Goal: Task Accomplishment & Management: Complete application form

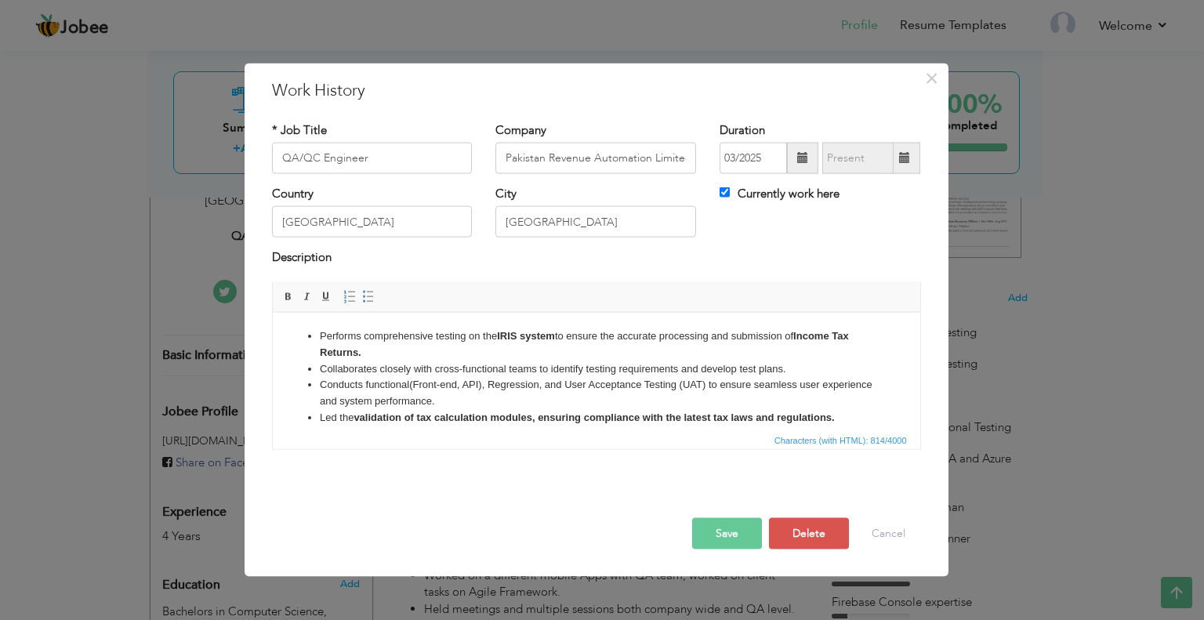
click at [529, 356] on li "Performs comprehensive testing on the IRIS system to ensure the accurate proces…" at bounding box center [596, 344] width 554 height 33
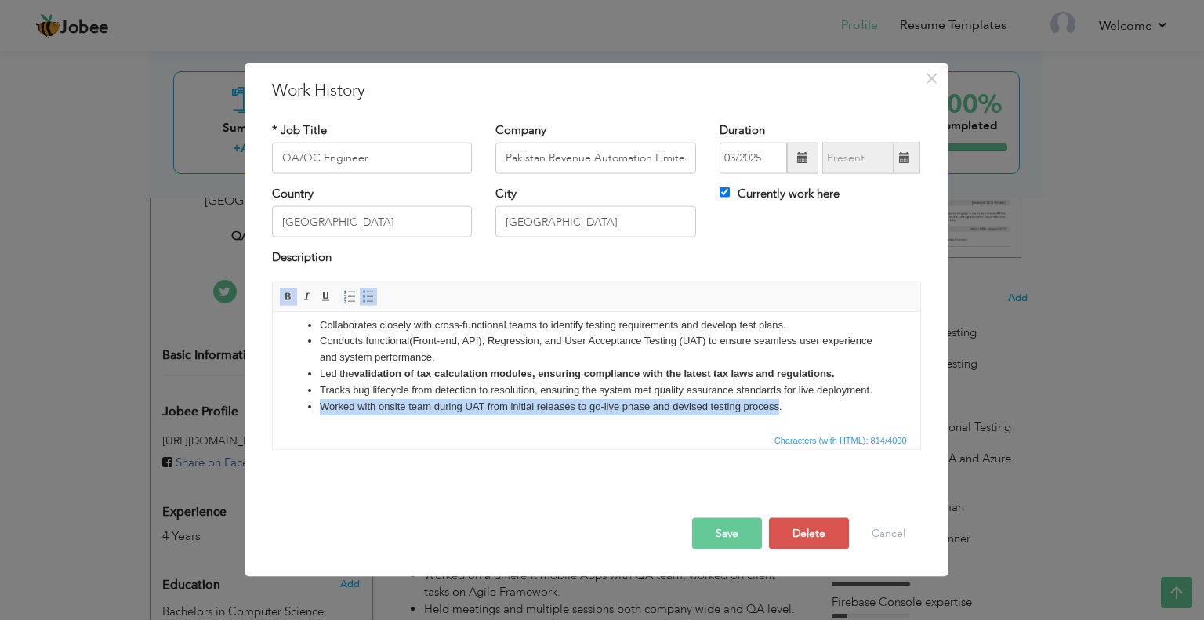
drag, startPoint x: 320, startPoint y: 408, endPoint x: 779, endPoint y: 406, distance: 458.7
click at [779, 406] on li "Worked with onsite team during UAT from initial releases to go-live phase and d…" at bounding box center [596, 406] width 554 height 16
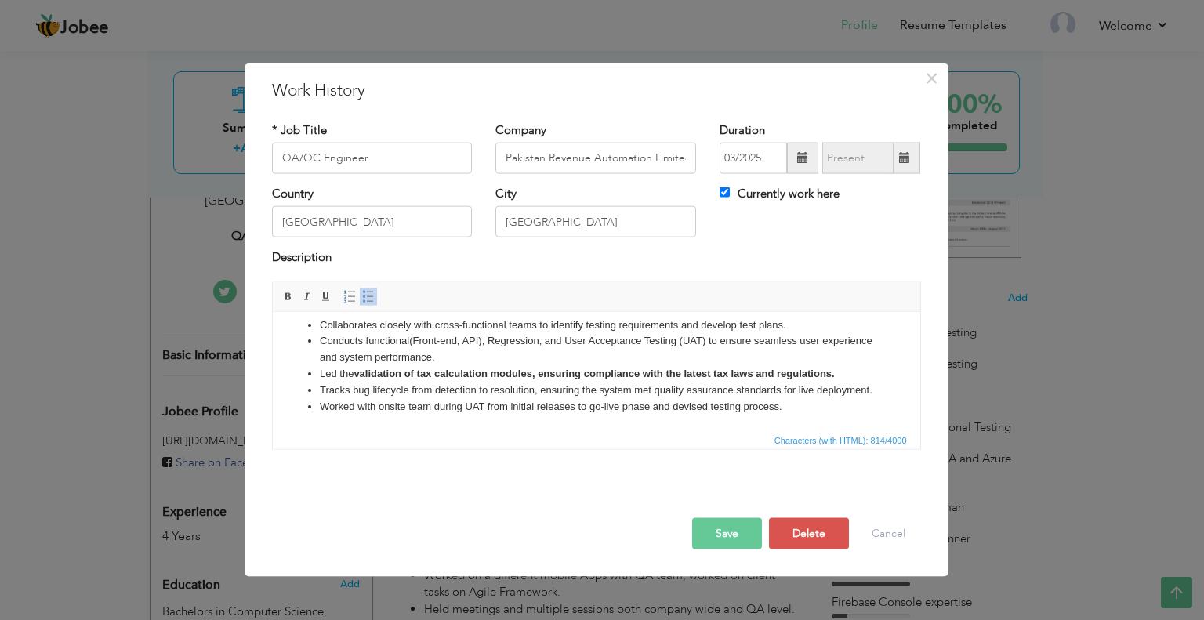
scroll to position [78, 0]
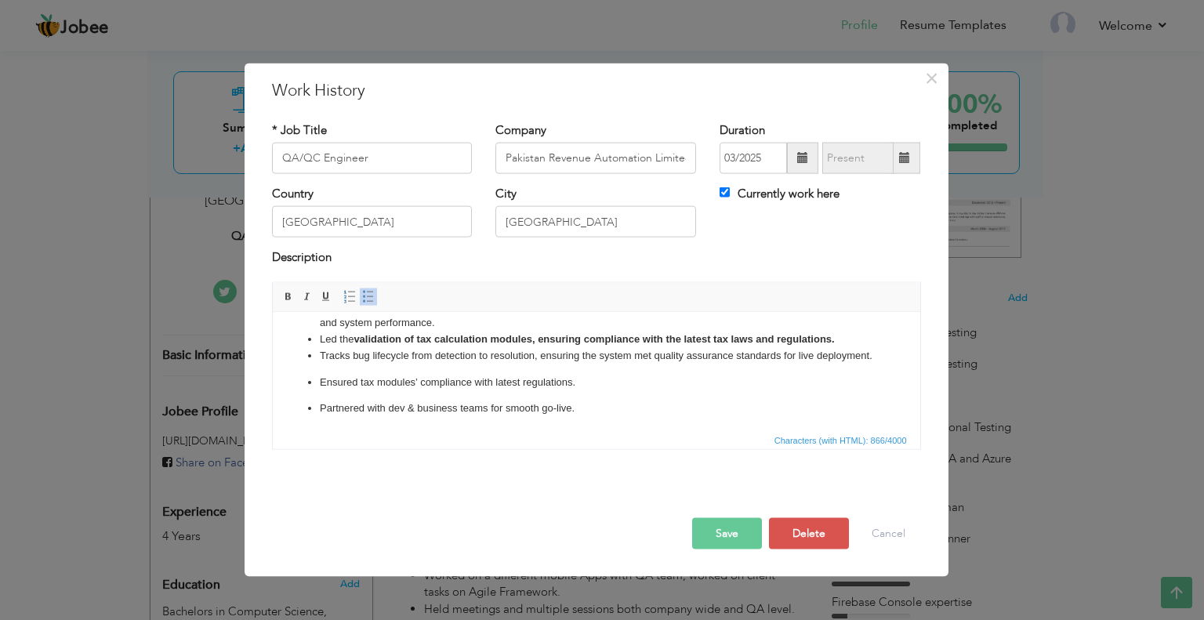
click at [393, 381] on ul "Performs comprehensive testing on the IRIS system to ensure the accurate proces…" at bounding box center [596, 346] width 616 height 194
click at [350, 409] on ul "Performs comprehensive testing on the IRIS system to ensure the accurate proces…" at bounding box center [596, 346] width 616 height 194
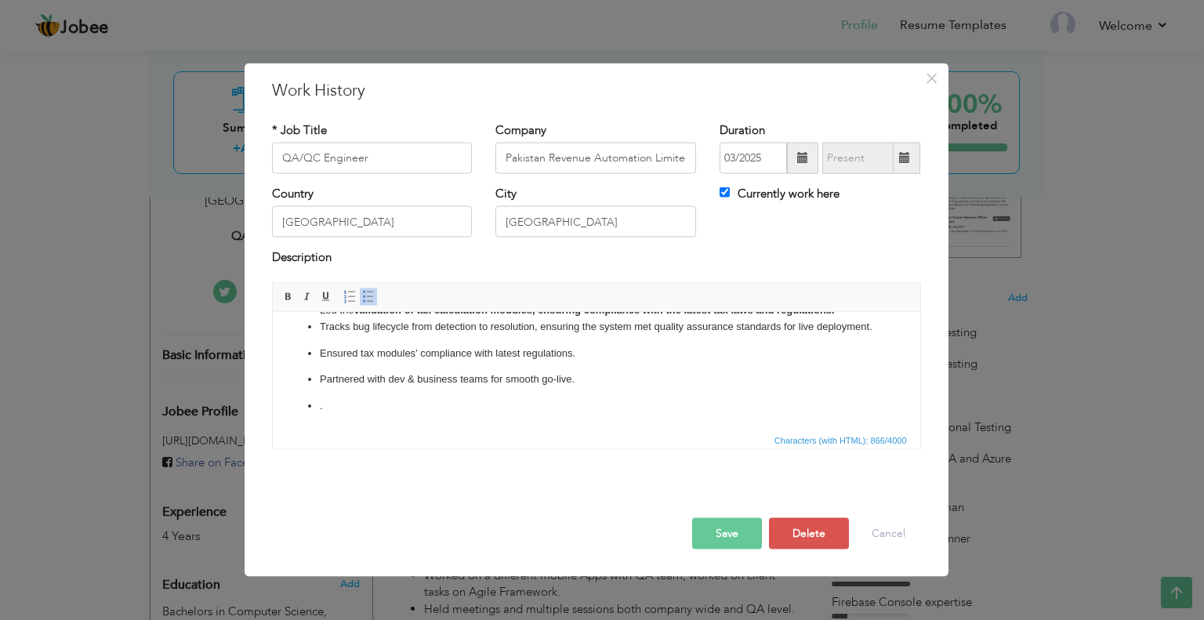
scroll to position [123, 0]
click at [341, 406] on li "." at bounding box center [596, 406] width 554 height 16
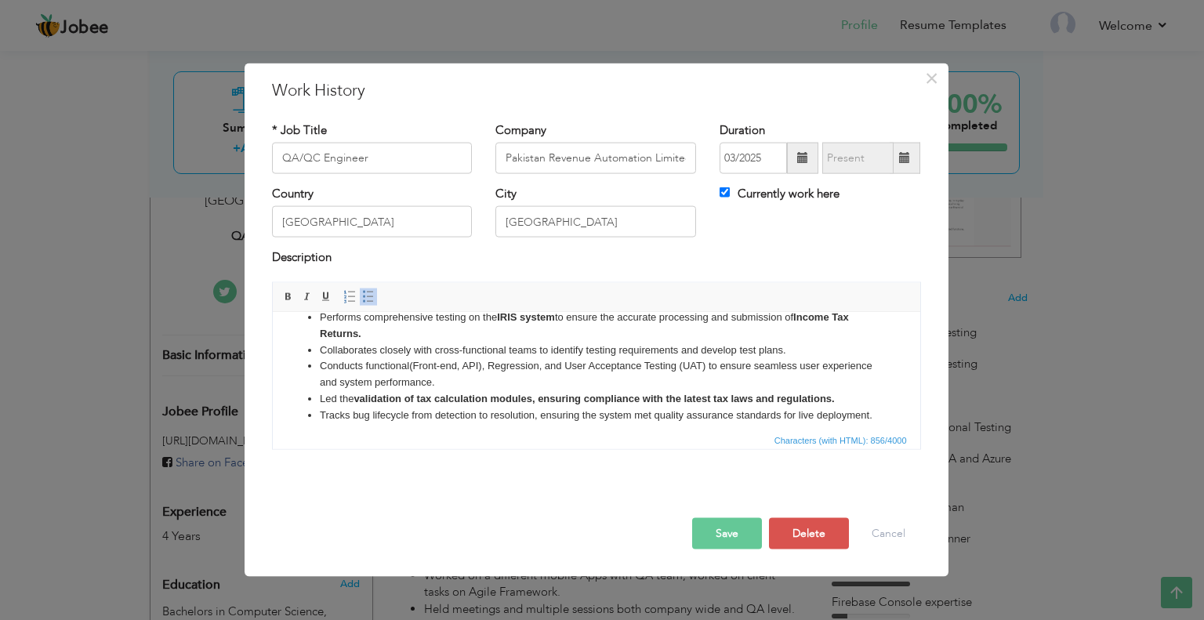
scroll to position [97, 0]
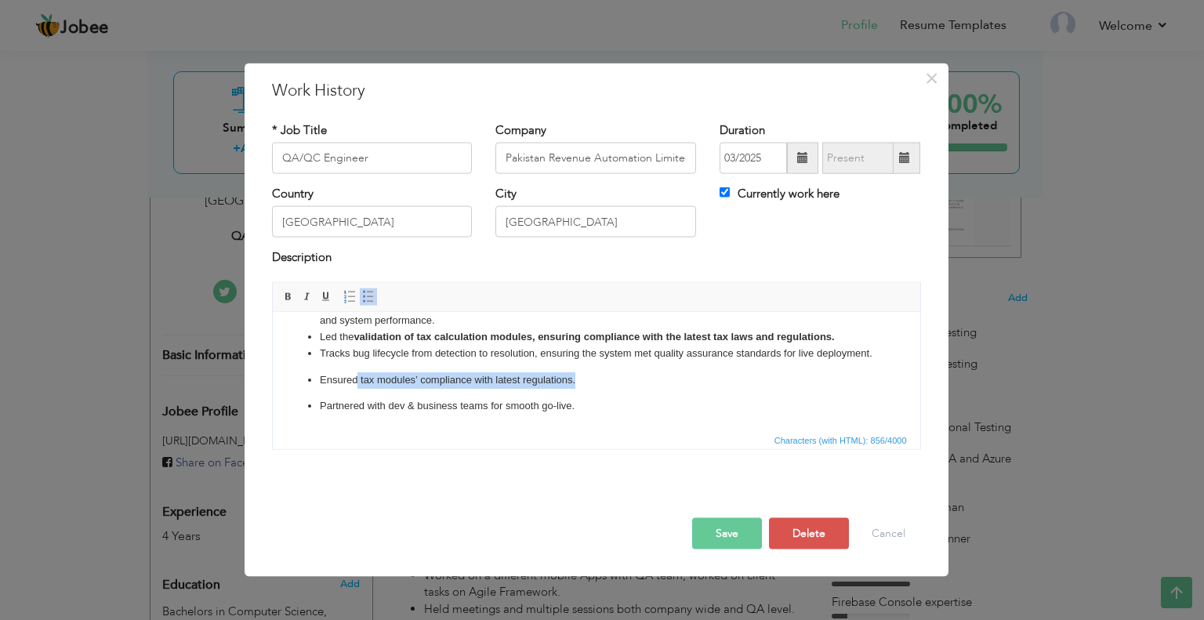
drag, startPoint x: 369, startPoint y: 379, endPoint x: 580, endPoint y: 382, distance: 210.9
click at [580, 382] on p "Ensured tax modules’ compliance with latest regulations." at bounding box center [596, 380] width 554 height 16
click at [285, 298] on span at bounding box center [288, 296] width 13 height 13
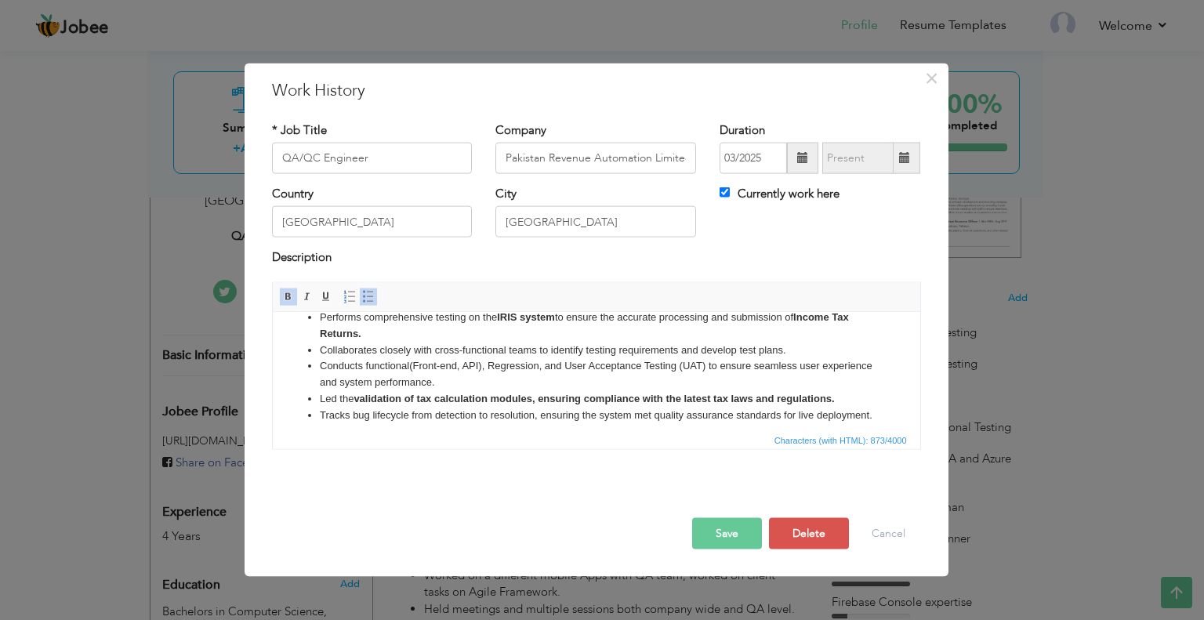
scroll to position [19, 0]
drag, startPoint x: 319, startPoint y: 394, endPoint x: 855, endPoint y: 393, distance: 536.3
click at [855, 393] on li "Led the validation of tax calculation modules, ensuring compliance with the lat…" at bounding box center [596, 398] width 554 height 16
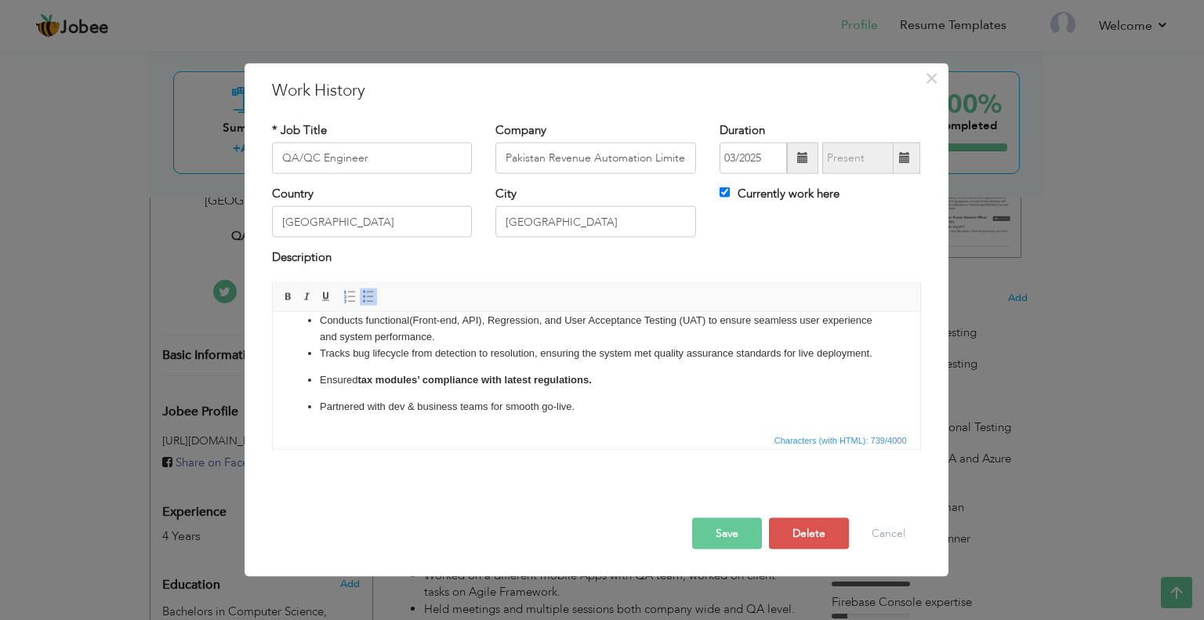
scroll to position [2, 0]
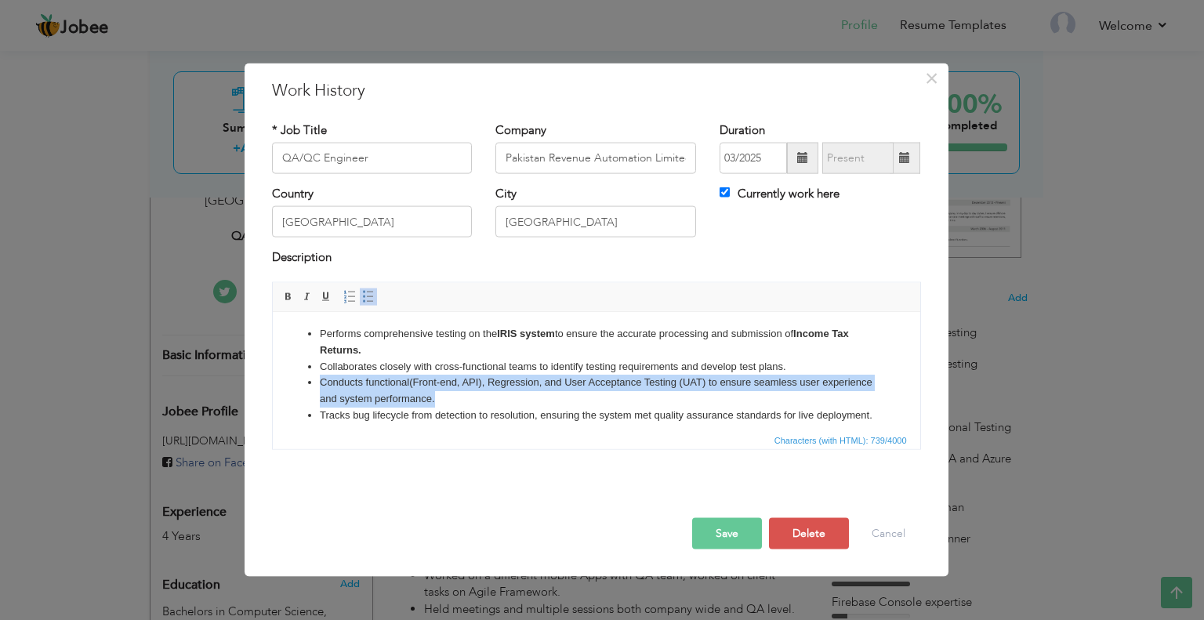
drag, startPoint x: 321, startPoint y: 383, endPoint x: 490, endPoint y: 400, distance: 170.2
click at [490, 400] on li "Conducts functional(Front-end, API), Regression, and User Acceptance Testing (U…" at bounding box center [596, 390] width 554 height 33
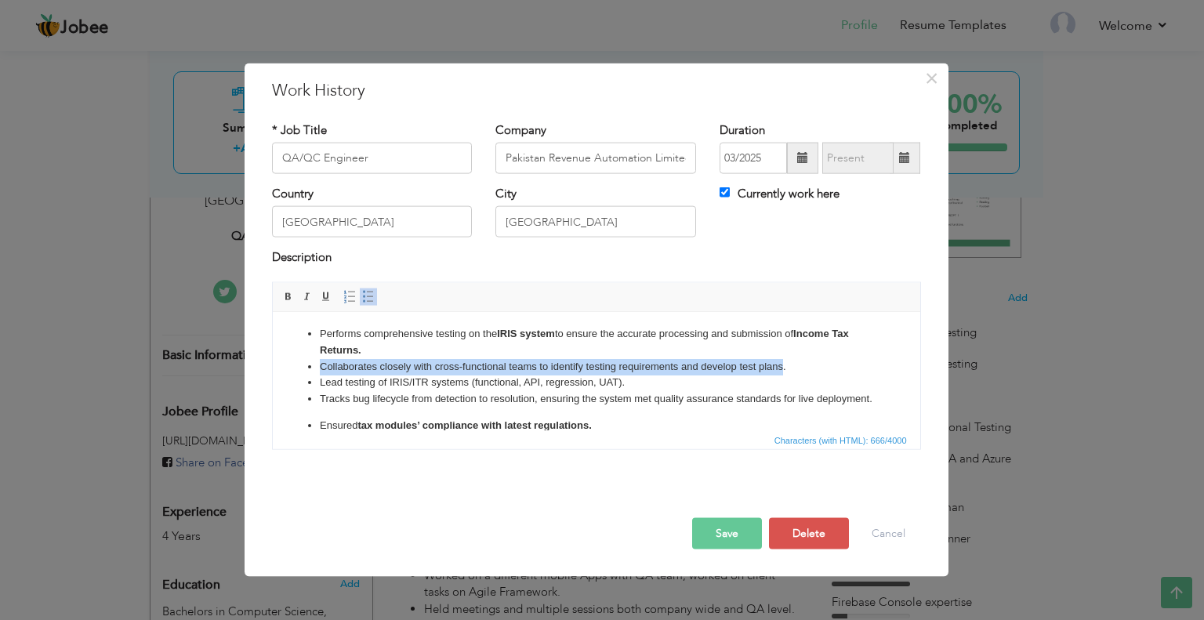
drag, startPoint x: 783, startPoint y: 365, endPoint x: 376, endPoint y: 354, distance: 407.9
click at [376, 354] on ul "Performs comprehensive testing on the IRIS system to ensure the accurate proces…" at bounding box center [596, 392] width 616 height 135
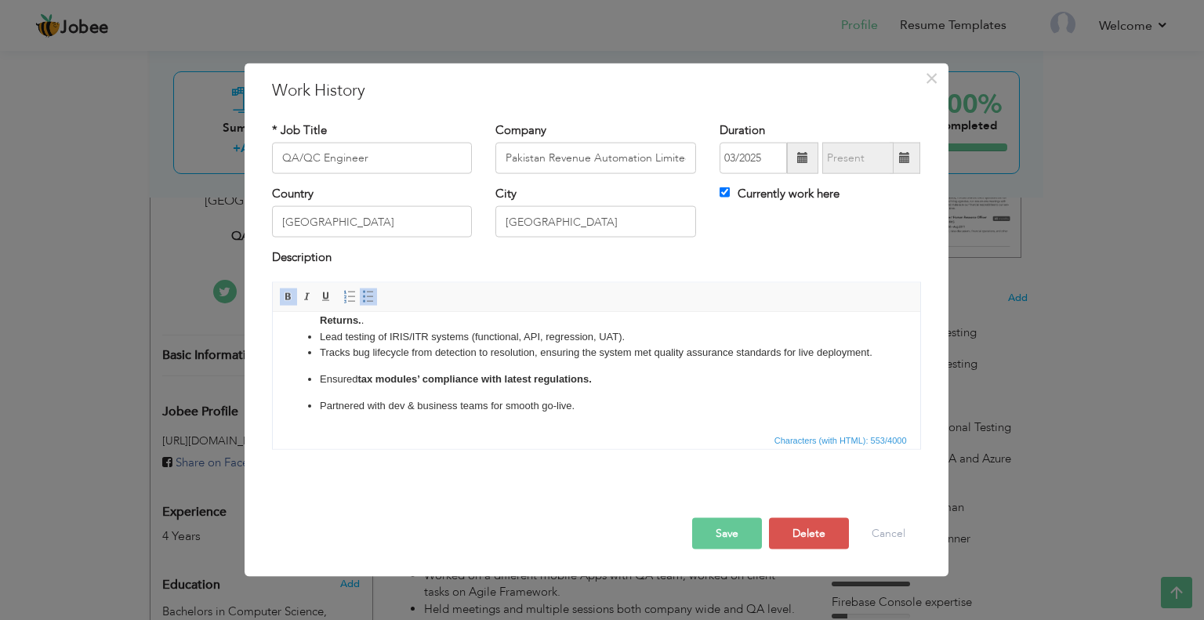
scroll to position [0, 0]
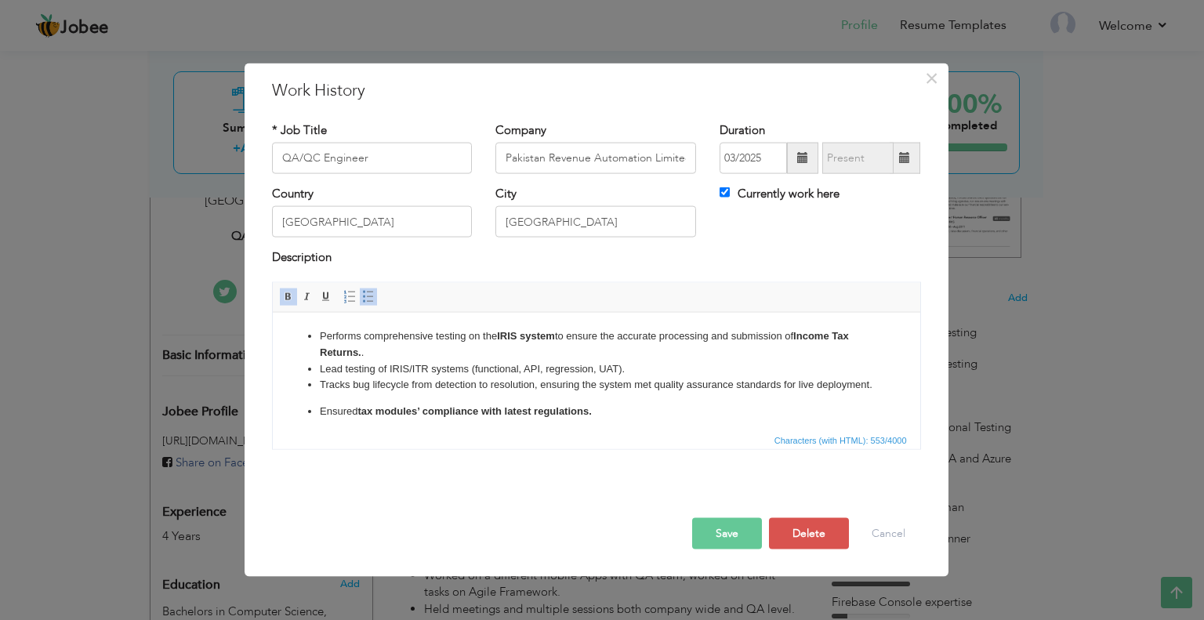
click at [721, 526] on button "Save" at bounding box center [727, 532] width 70 height 31
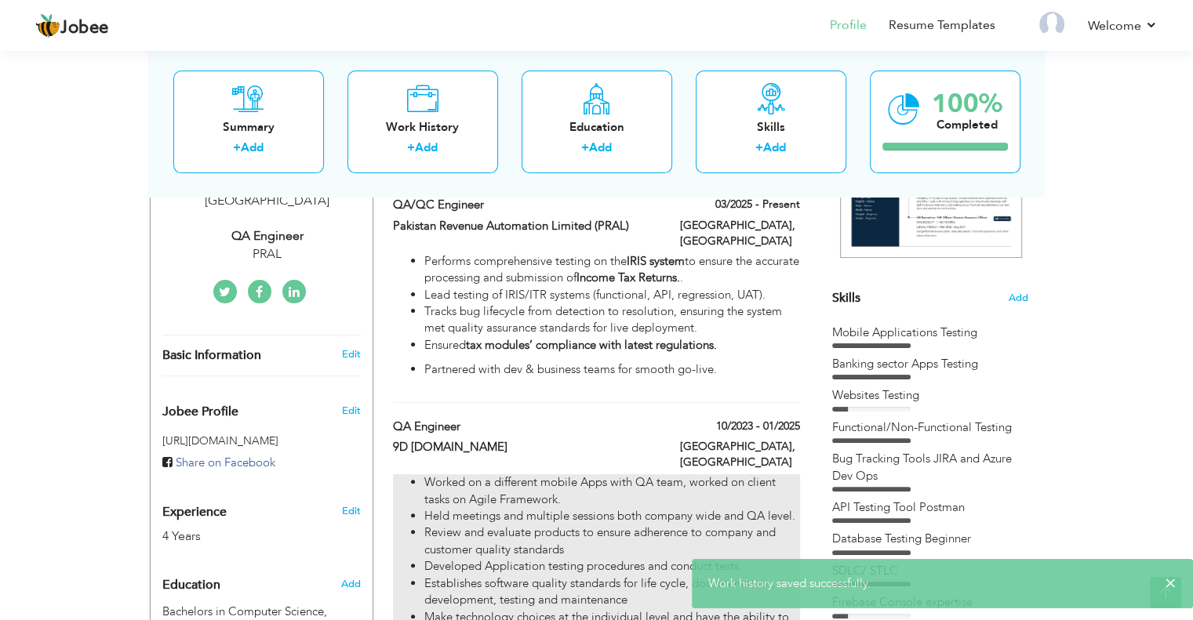
click at [430, 508] on li "Held meetings and multiple sessions both company wide and QA level." at bounding box center [611, 516] width 375 height 16
type input "QA Engineer"
type input "9D [DOMAIN_NAME]"
type input "10/2023"
type input "01/2025"
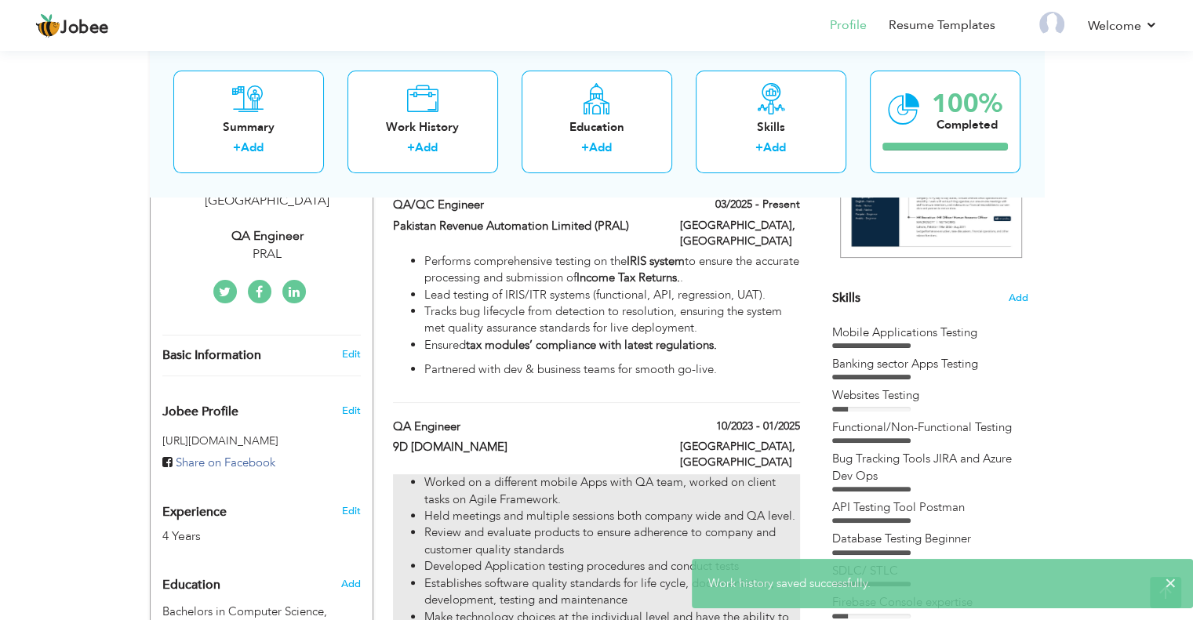
checkbox input "false"
